Goal: Task Accomplishment & Management: Manage account settings

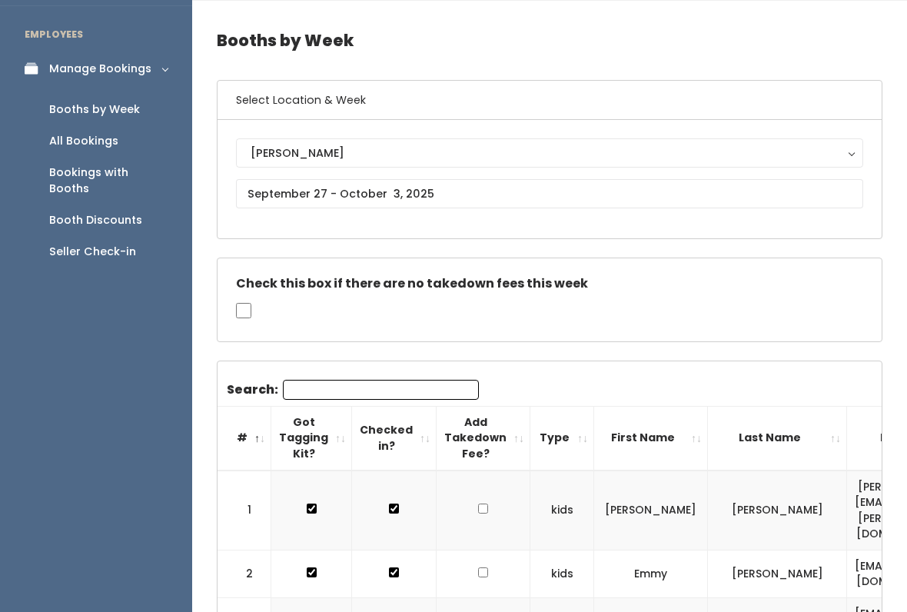
scroll to position [45, 0]
click at [135, 212] on div "Booth Discounts" at bounding box center [95, 220] width 93 height 16
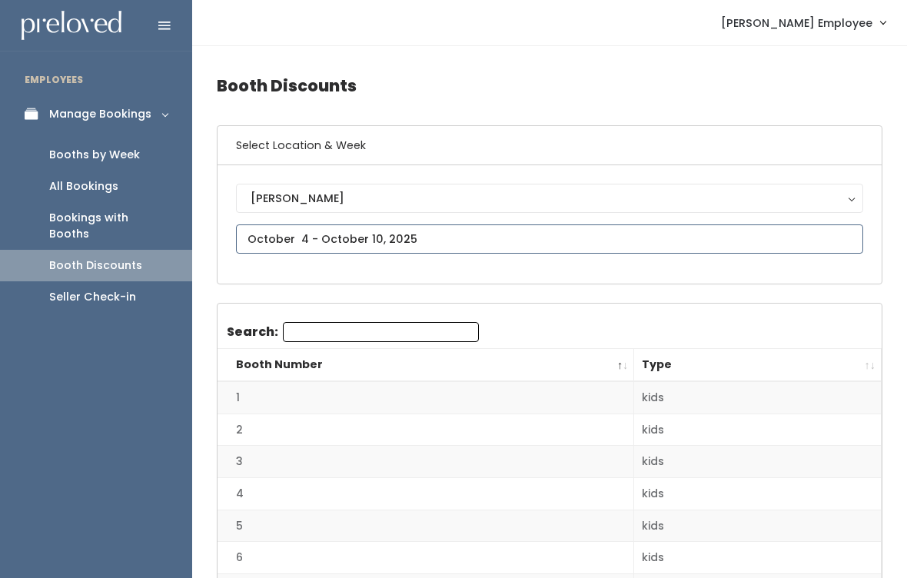
click at [556, 232] on input "text" at bounding box center [549, 238] width 627 height 29
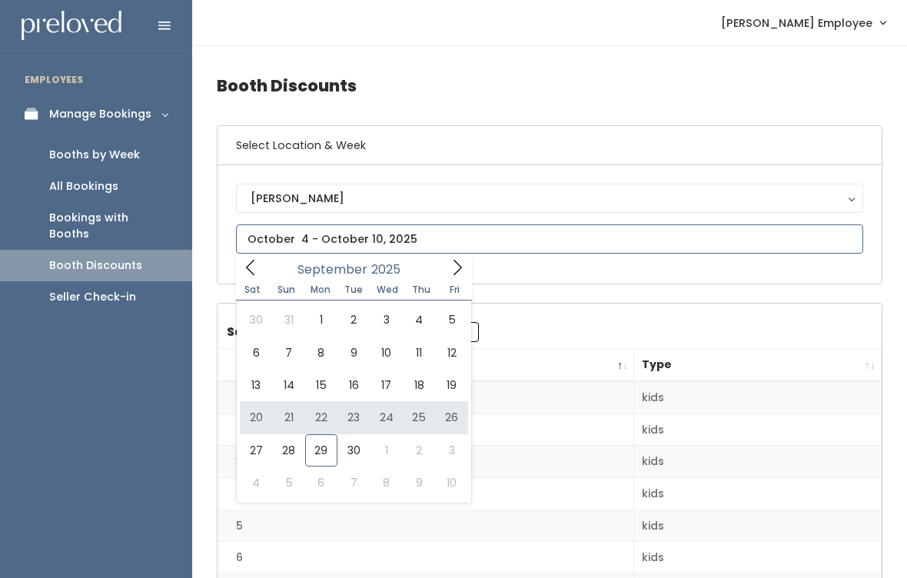
type input "[DATE] to [DATE]"
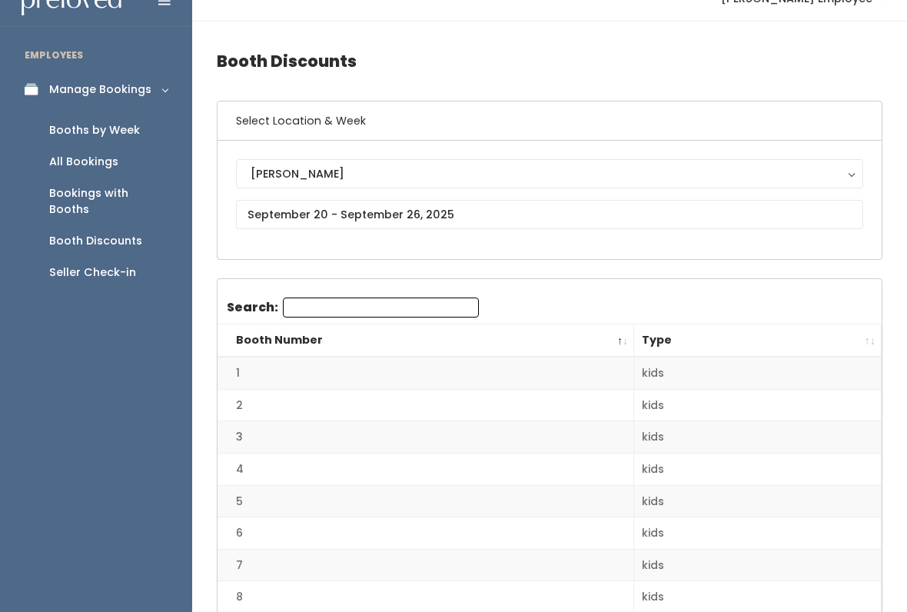
scroll to position [25, 0]
click at [623, 186] on button "[PERSON_NAME]" at bounding box center [549, 172] width 627 height 29
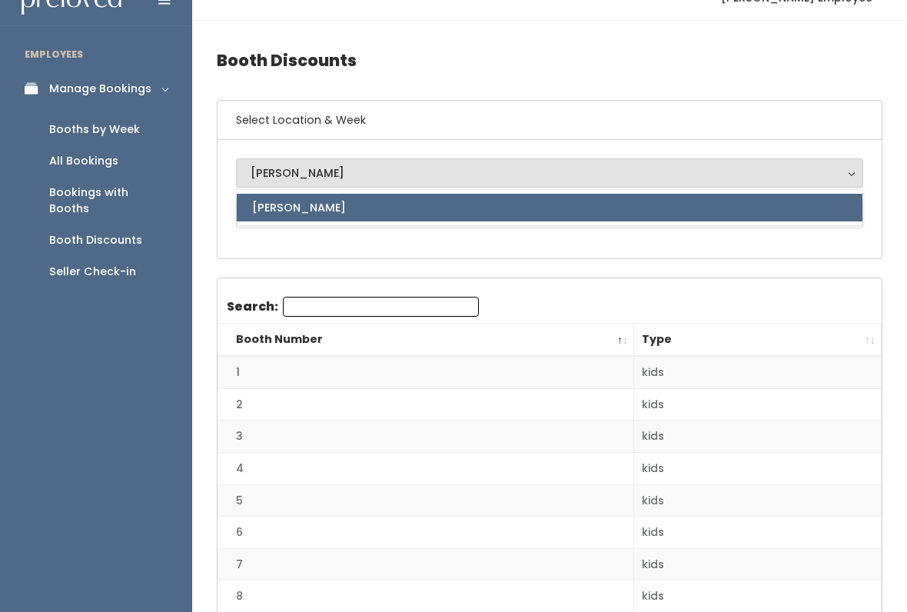
click at [518, 258] on div "Holladay Holladay Holladay" at bounding box center [549, 199] width 664 height 118
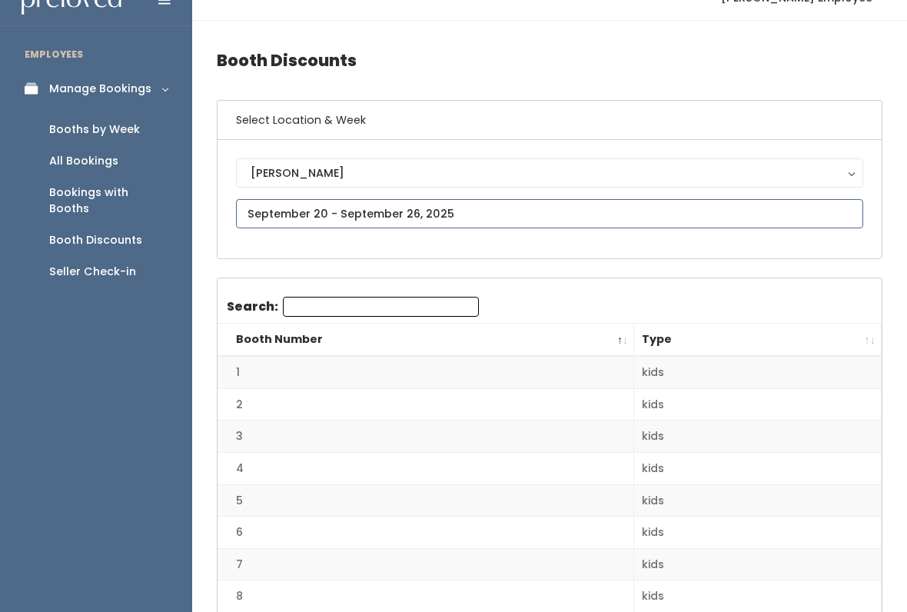
click at [499, 225] on input "text" at bounding box center [549, 213] width 627 height 29
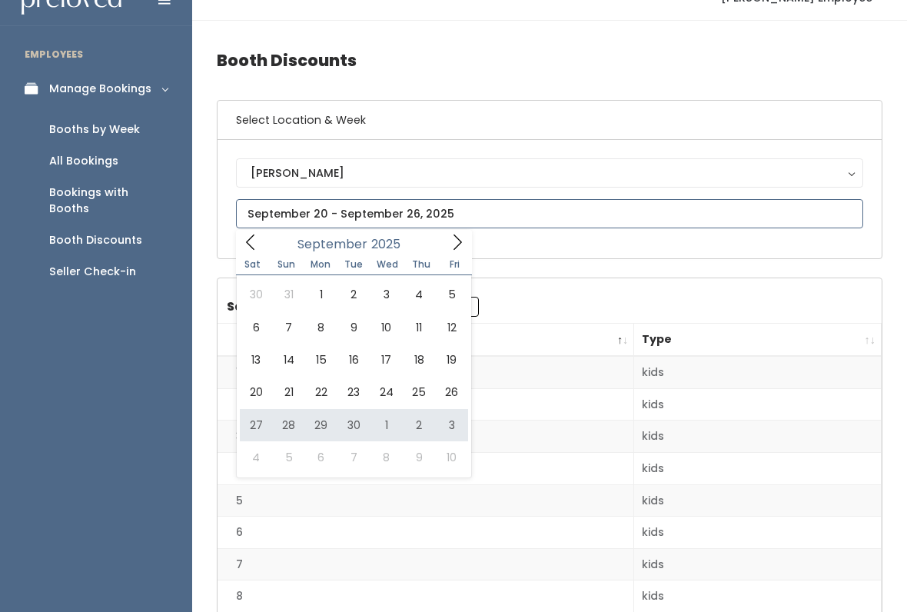
type input "September 27 to October 3"
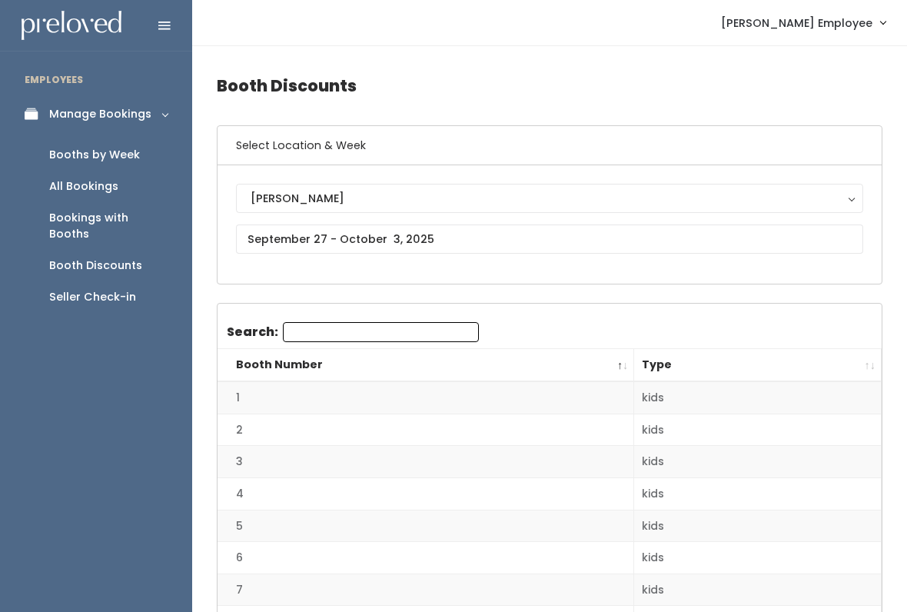
click at [134, 257] on div "Booth Discounts" at bounding box center [95, 265] width 93 height 16
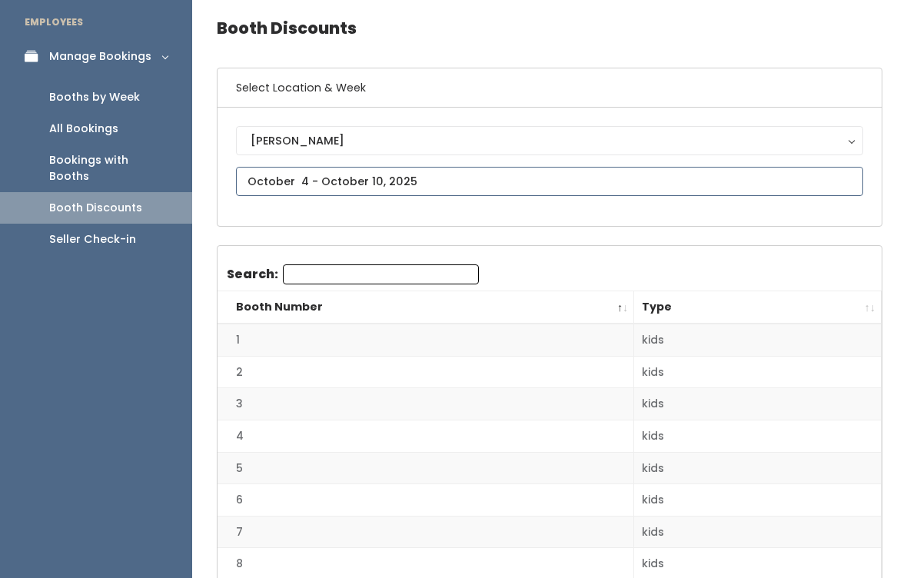
click at [471, 168] on input "text" at bounding box center [549, 182] width 627 height 29
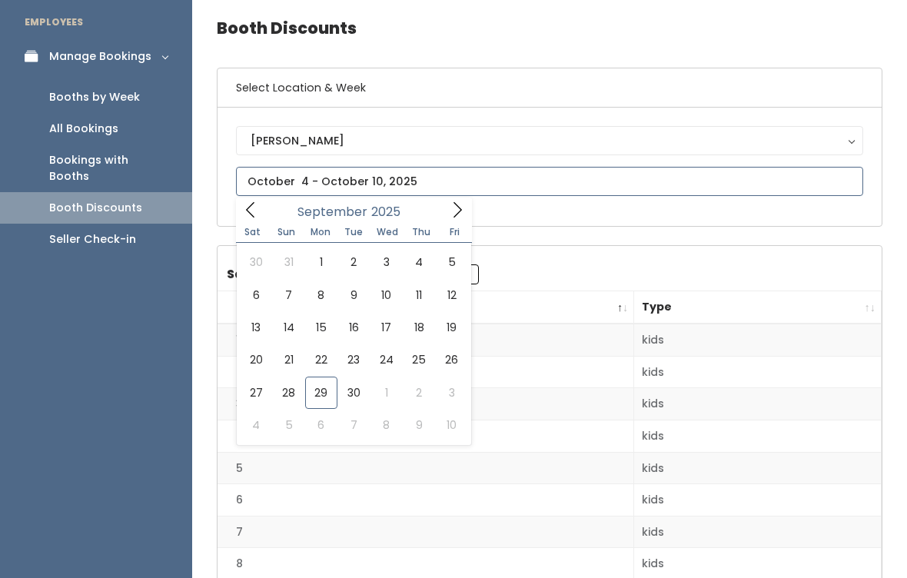
type input "September 27 to October 3"
